Goal: Transaction & Acquisition: Obtain resource

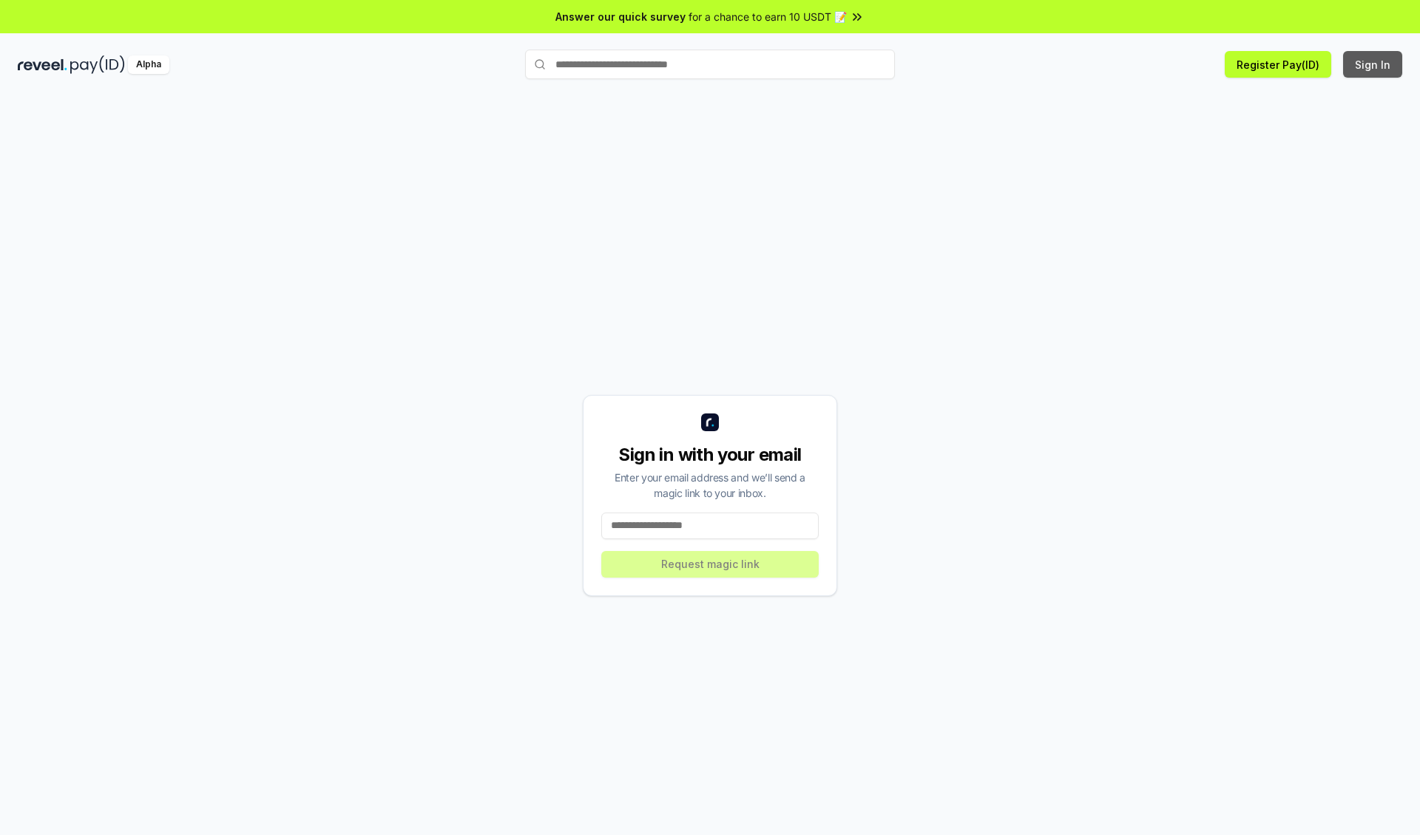
click at [1373, 64] on button "Sign In" at bounding box center [1372, 64] width 59 height 27
type input "**********"
click at [710, 563] on button "Request magic link" at bounding box center [709, 564] width 217 height 27
